Goal: Transaction & Acquisition: Purchase product/service

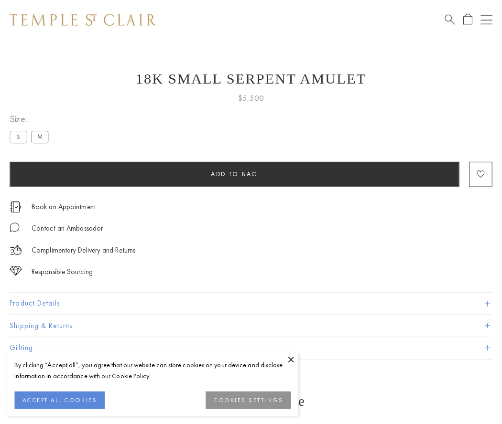
scroll to position [38, 0]
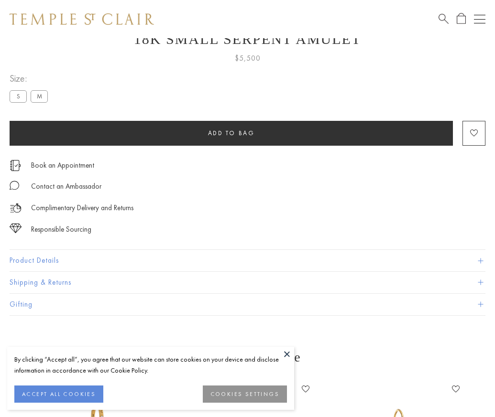
click at [231, 133] on span "Add to bag" at bounding box center [231, 133] width 47 height 8
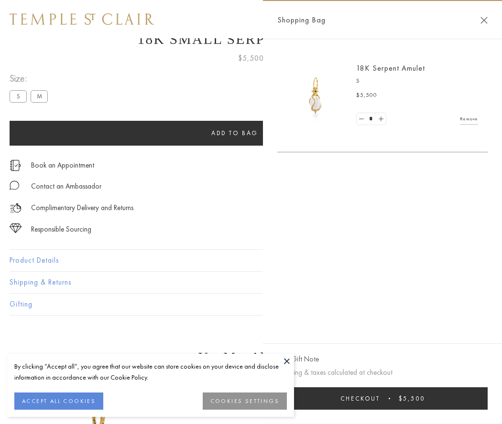
click at [382, 399] on button "Checkout $5,500" at bounding box center [382, 399] width 210 height 22
